Goal: Transaction & Acquisition: Register for event/course

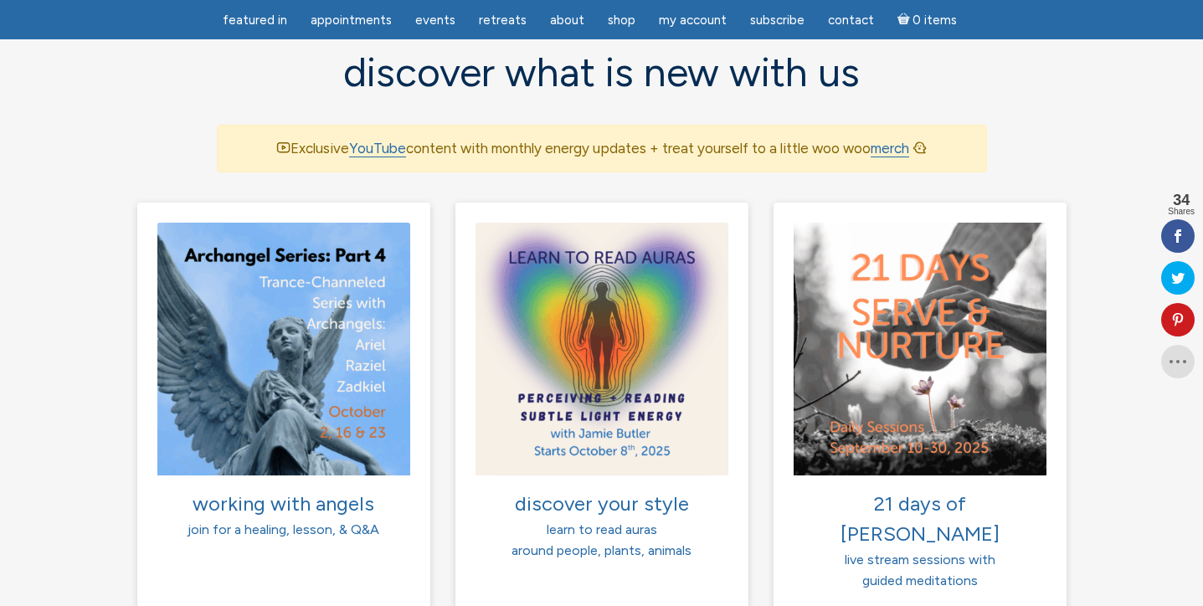
scroll to position [1103, 0]
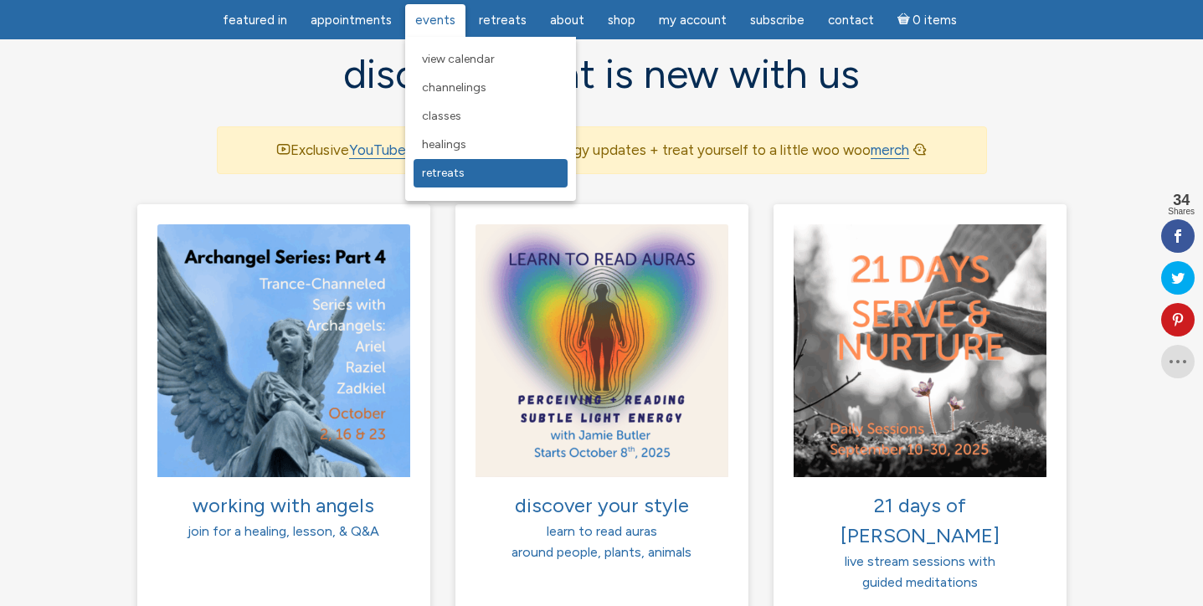
click at [442, 174] on span "Retreats" at bounding box center [443, 173] width 43 height 14
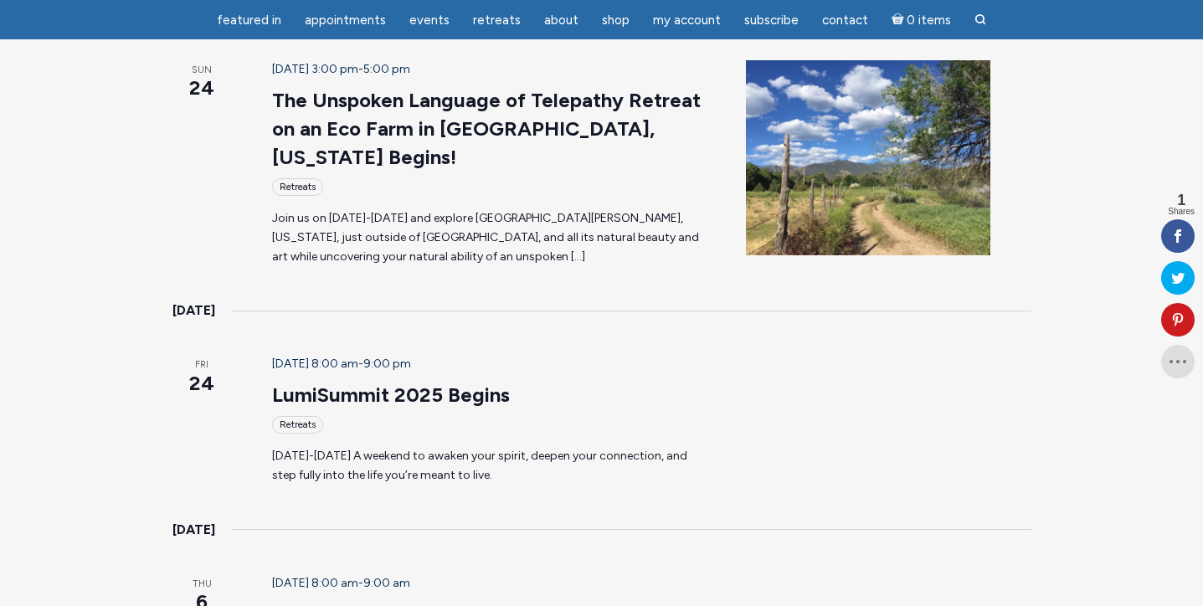
scroll to position [349, 0]
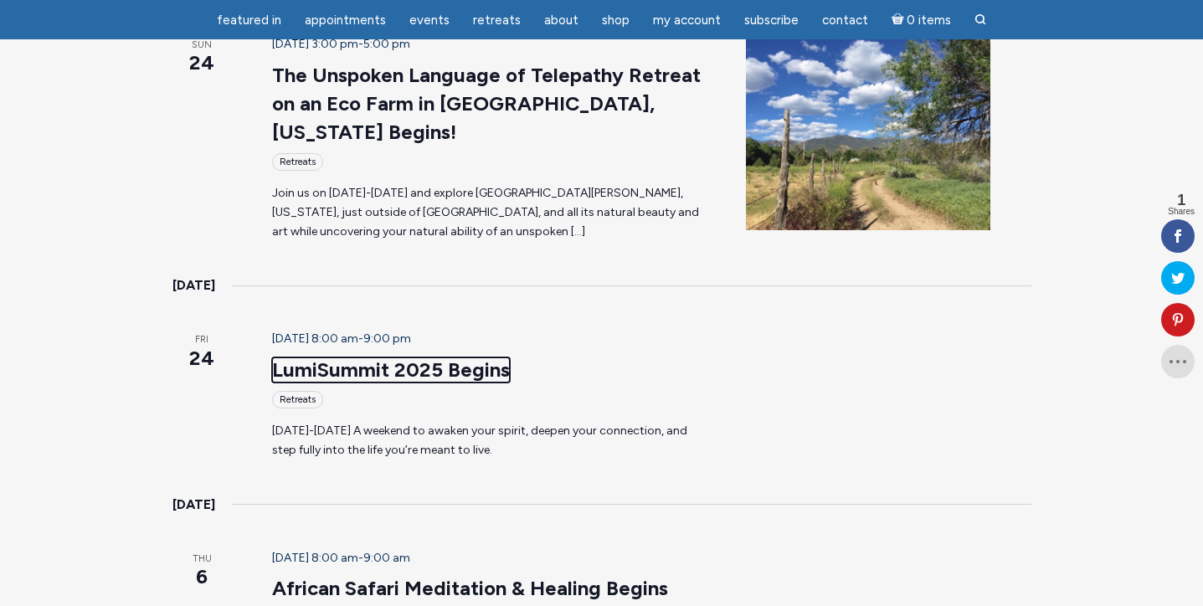
click at [351, 373] on link "LumiSummit 2025 Begins" at bounding box center [391, 369] width 238 height 25
